Goal: Task Accomplishment & Management: Use online tool/utility

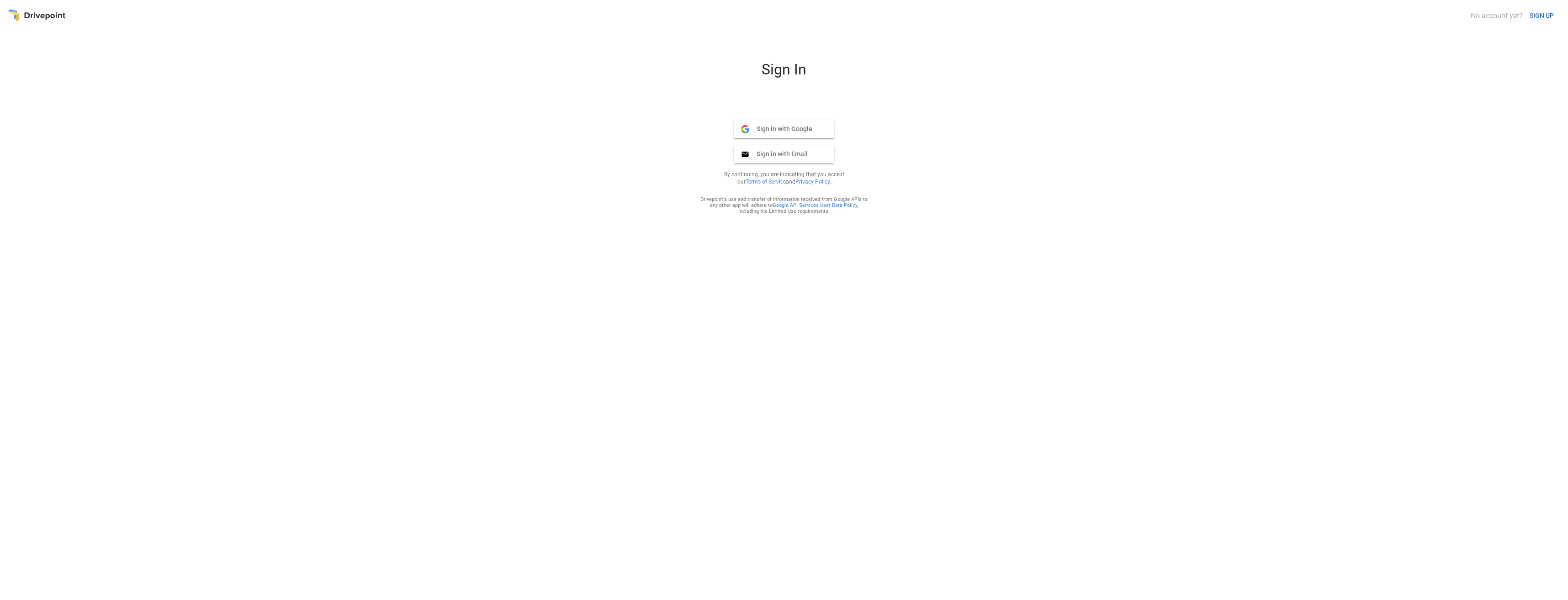
click at [799, 125] on span "Sign in with Google" at bounding box center [781, 129] width 63 height 9
